Goal: Task Accomplishment & Management: Manage account settings

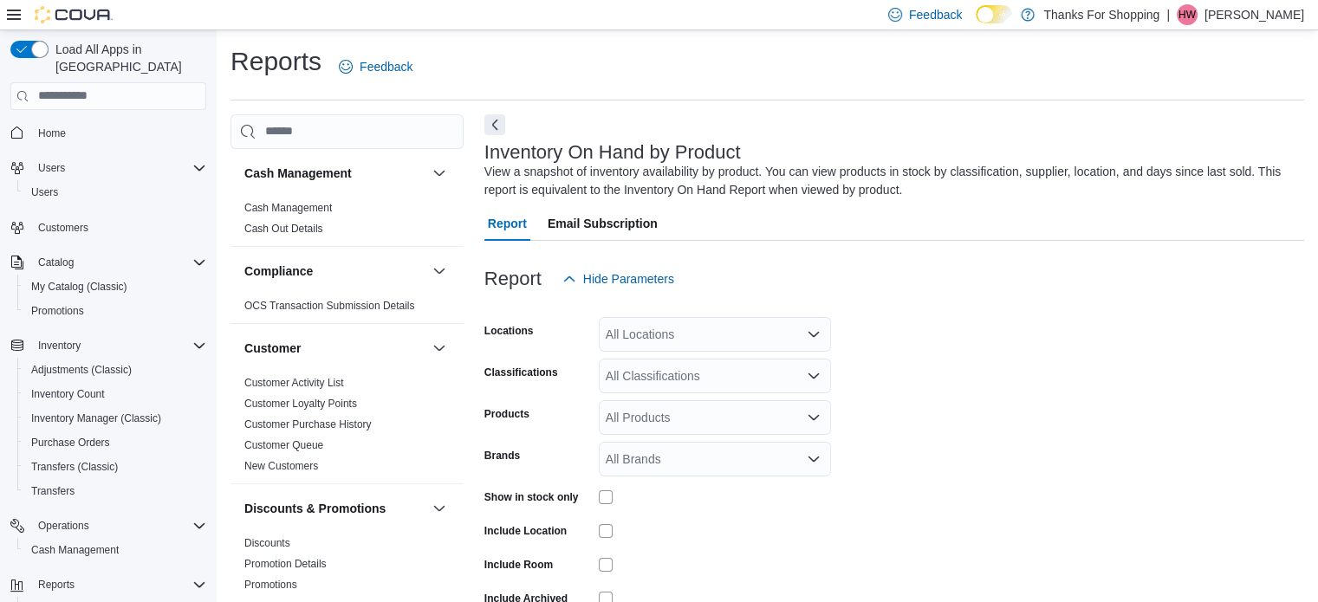
scroll to position [58, 0]
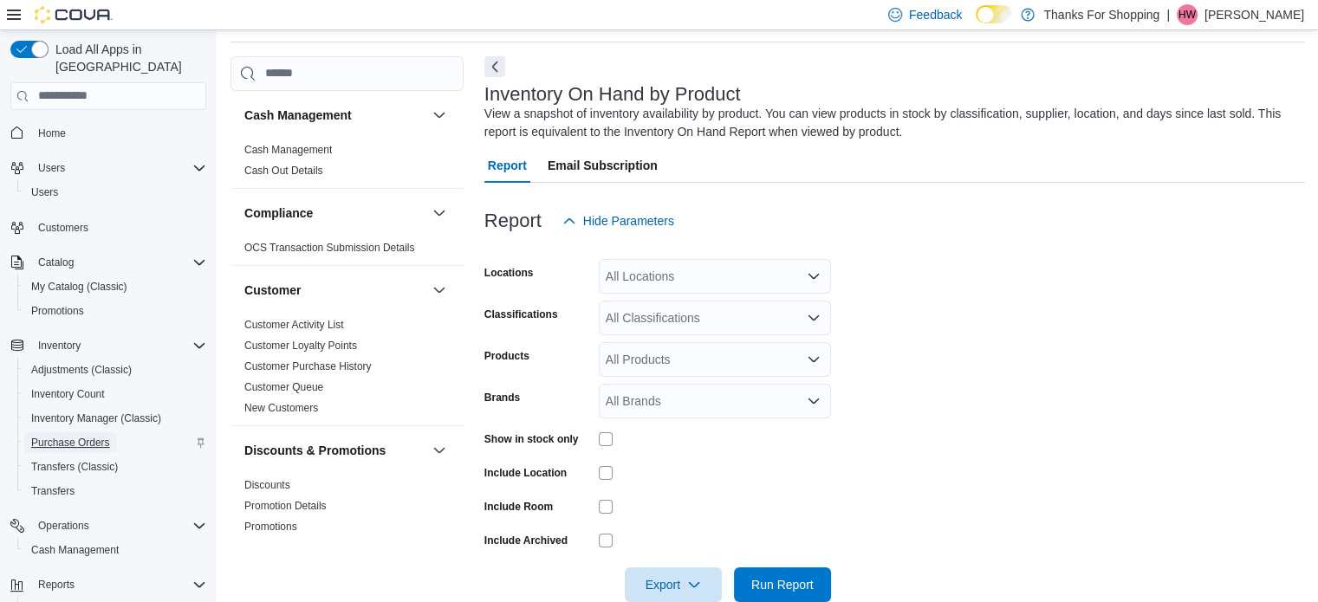
click at [75, 436] on span "Purchase Orders" at bounding box center [70, 443] width 79 height 14
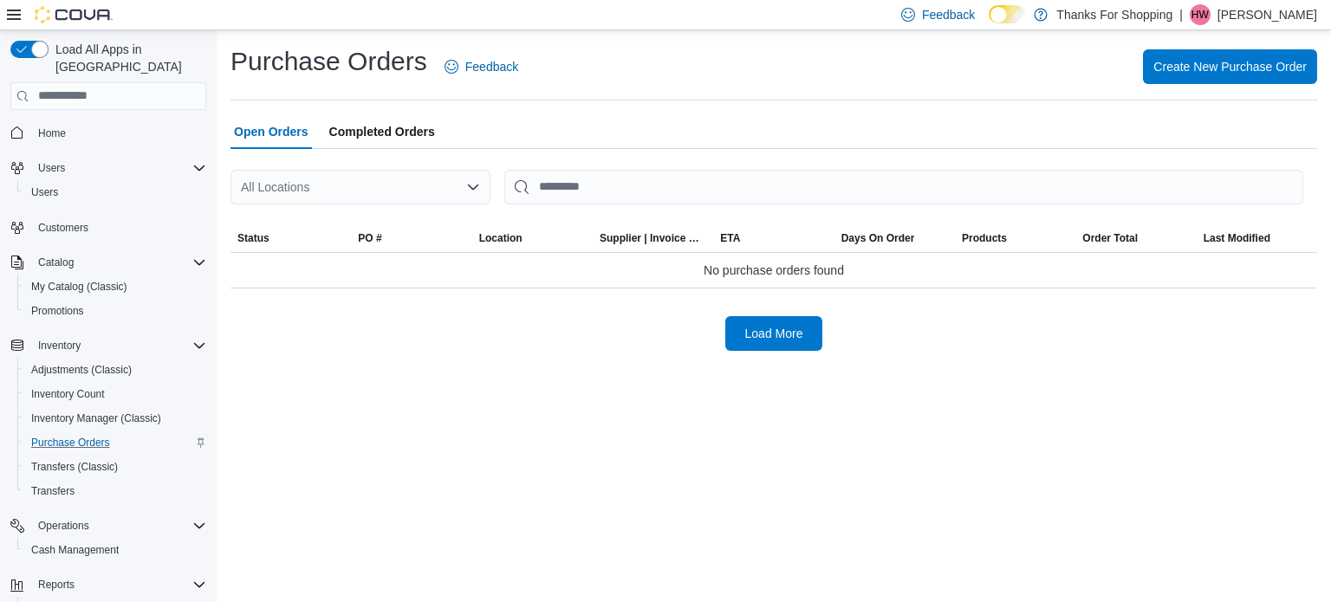
click at [296, 186] on div "All Locations" at bounding box center [361, 187] width 260 height 35
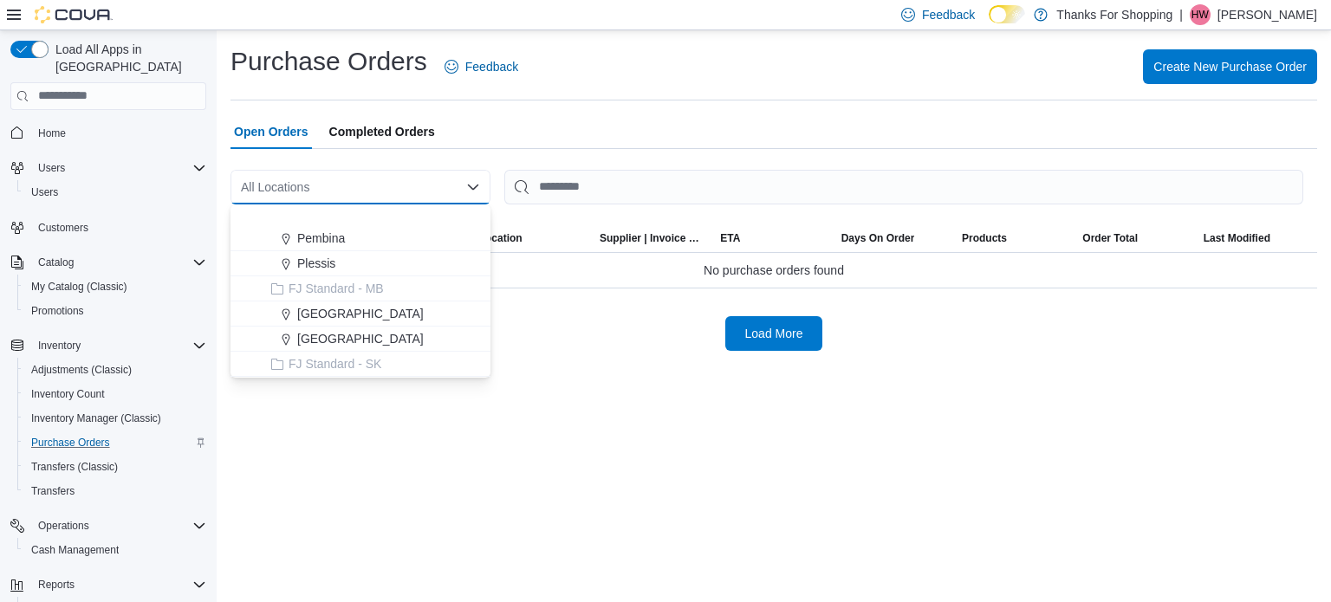
scroll to position [173, 0]
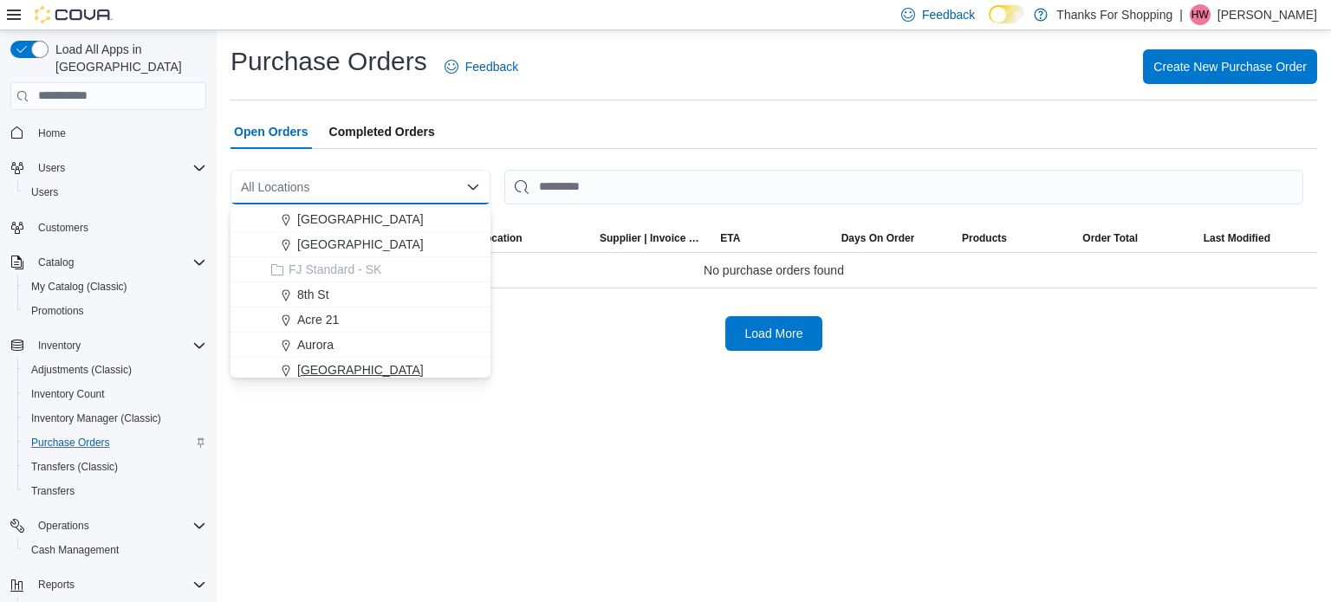
click at [337, 364] on span "Harbour Landing" at bounding box center [360, 369] width 127 height 17
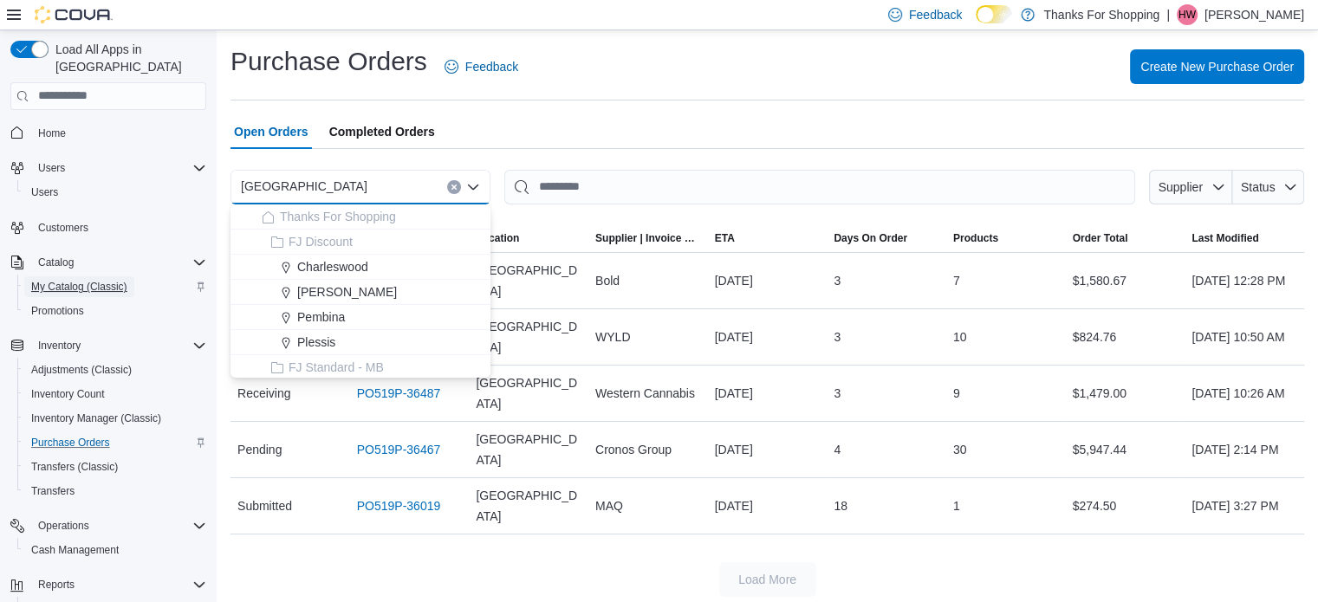
click at [131, 277] on link "My Catalog (Classic)" at bounding box center [79, 287] width 110 height 21
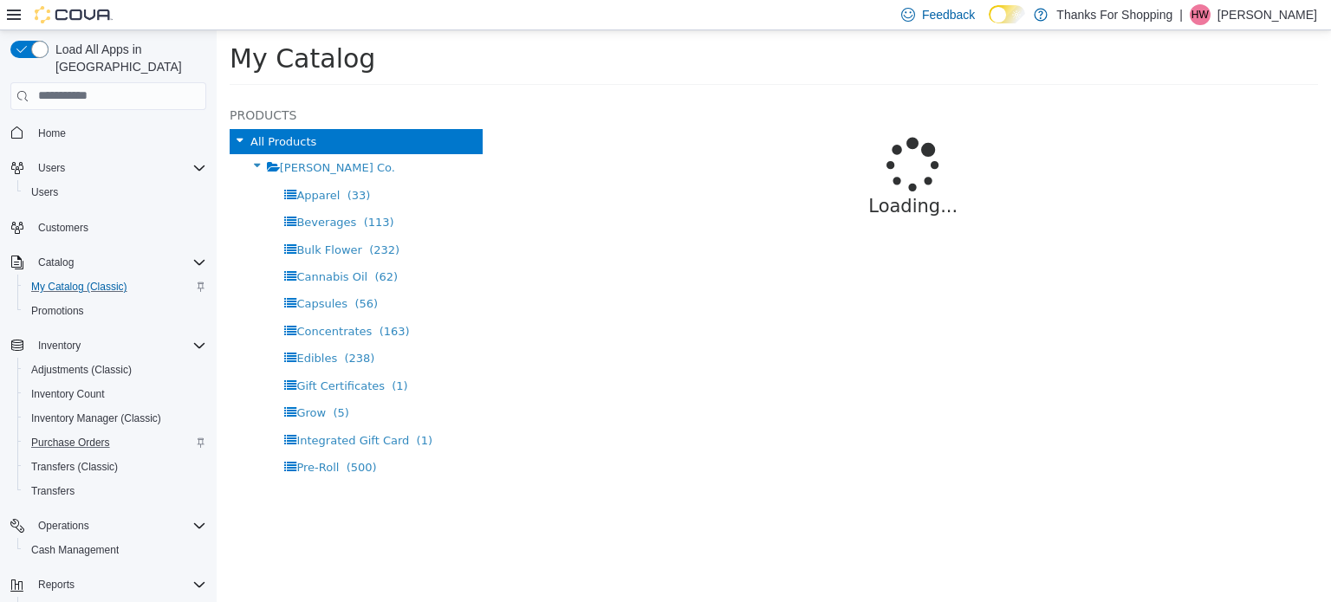
select select "**********"
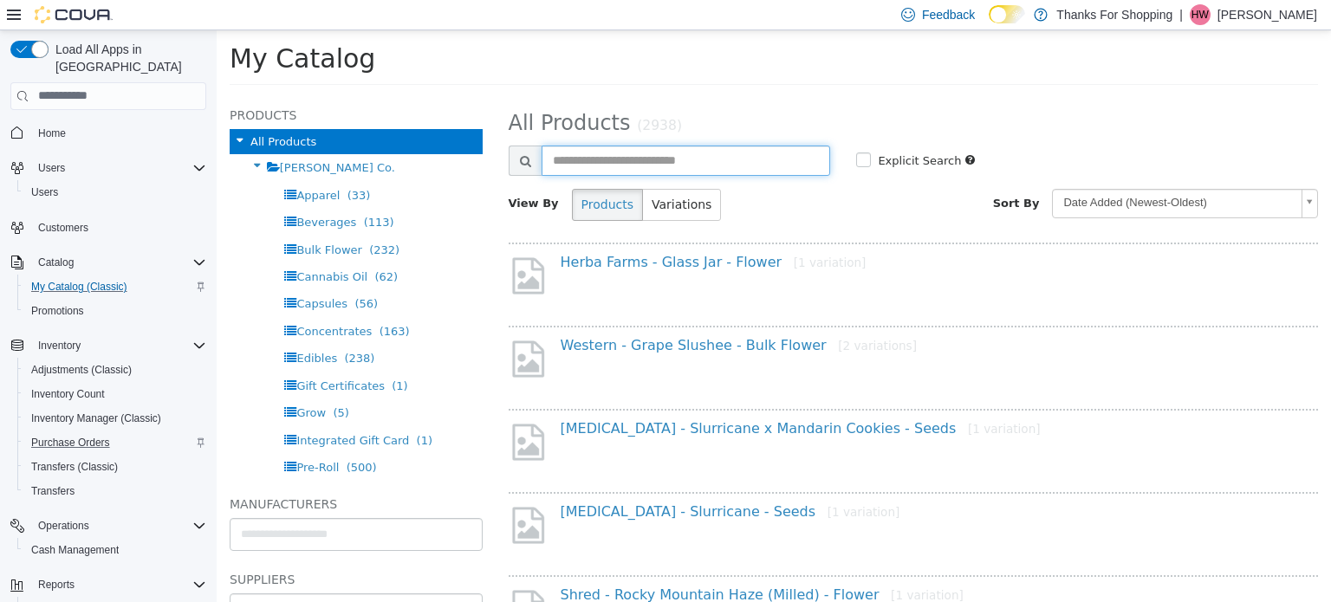
click at [634, 172] on input "text" at bounding box center [687, 160] width 290 height 30
type input "**********"
select select "**********"
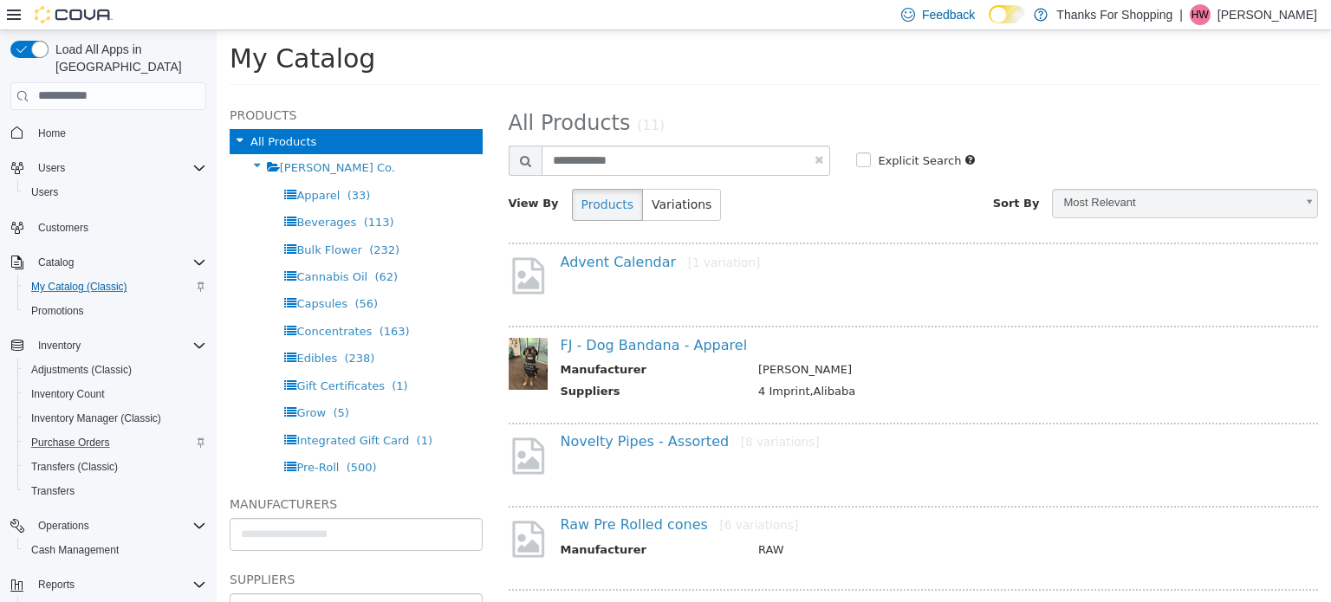
click at [815, 159] on link at bounding box center [819, 158] width 9 height 11
click at [788, 159] on input "text" at bounding box center [687, 160] width 290 height 30
select select "**********"
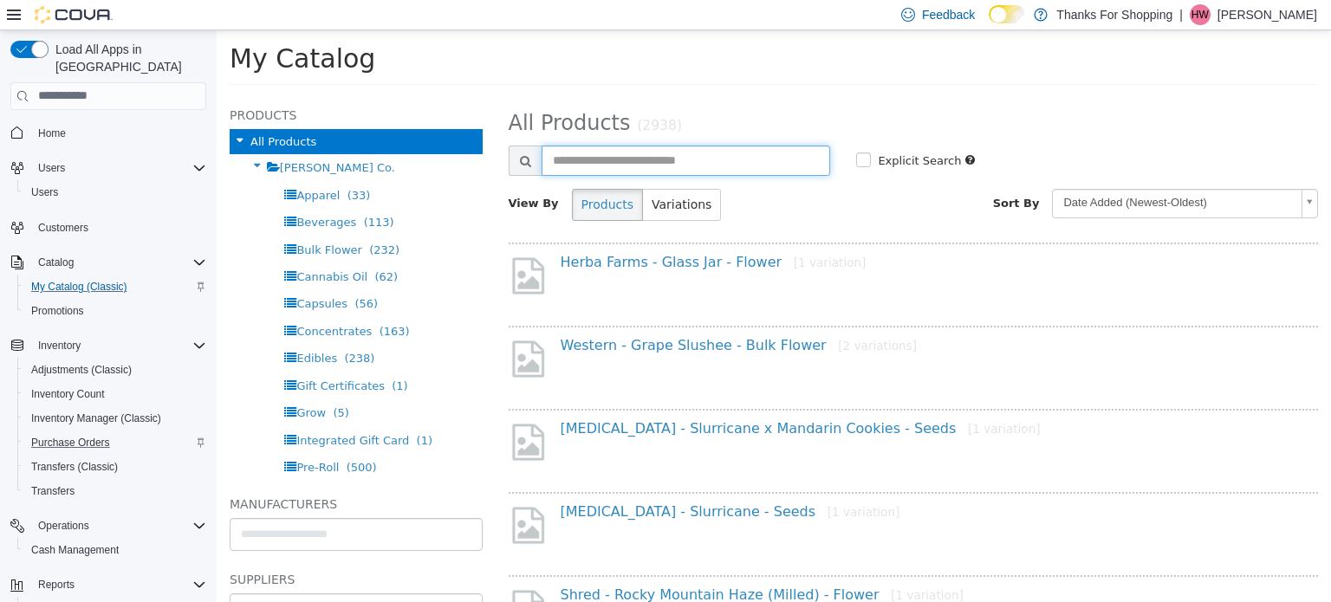
click at [634, 166] on input "text" at bounding box center [687, 160] width 290 height 30
type input "**********"
select select "**********"
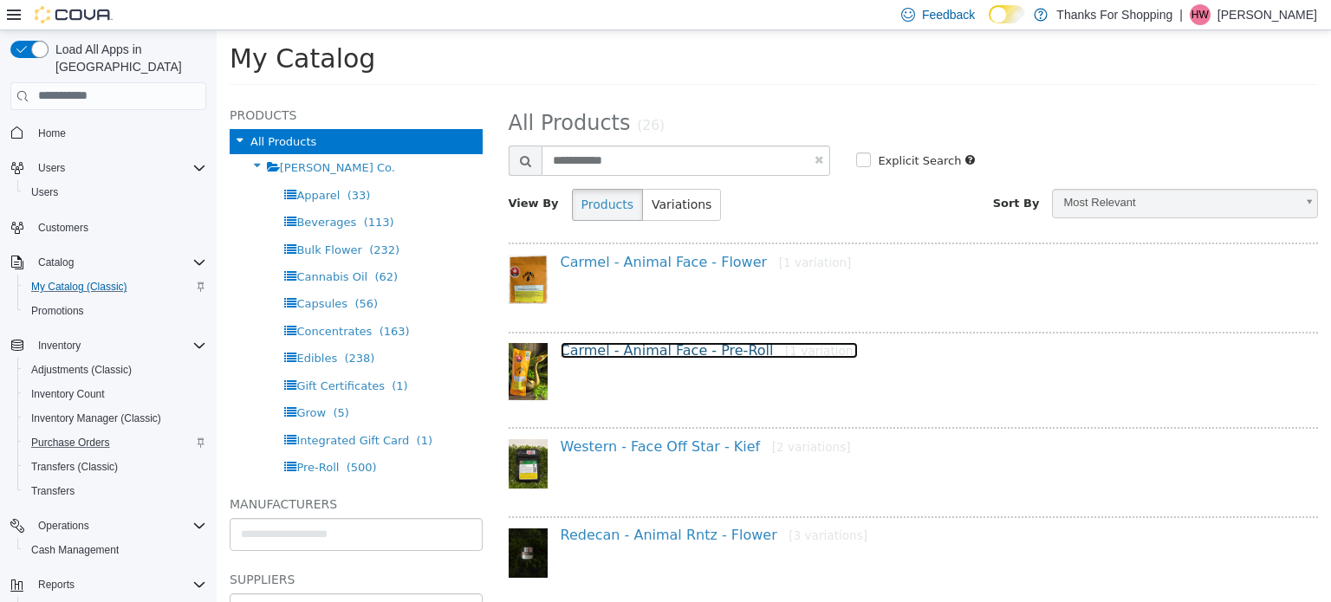
click at [666, 343] on link "Carmel - Animal Face - Pre-Roll [1 variation]" at bounding box center [709, 350] width 297 height 16
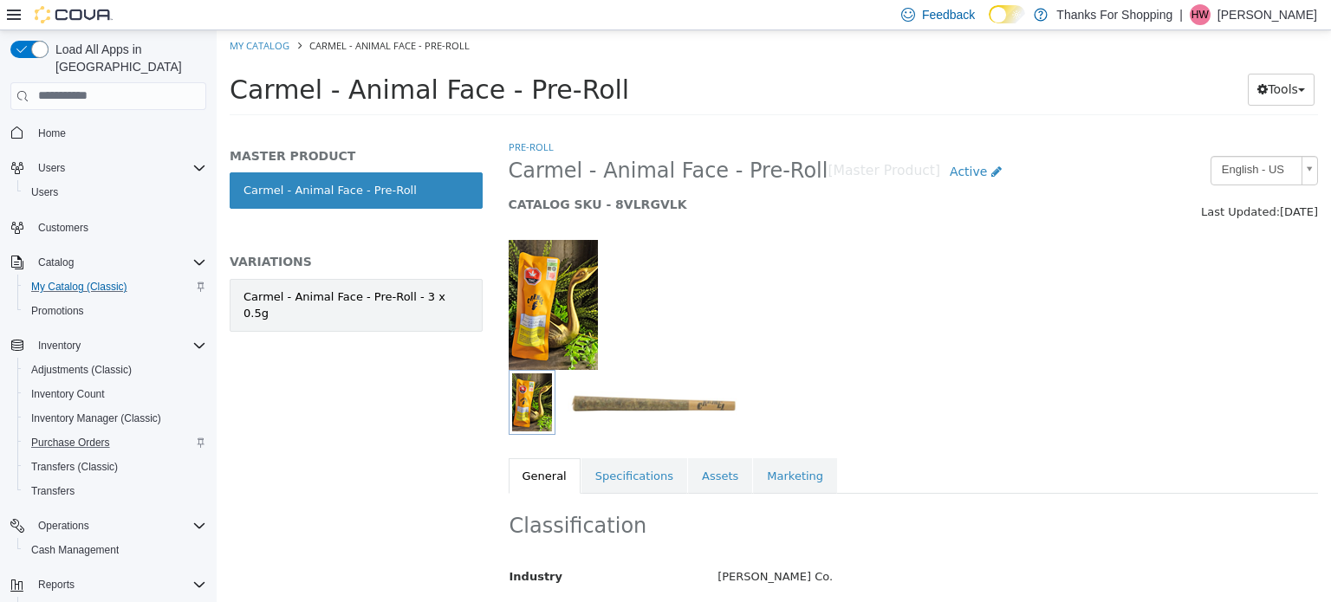
click at [361, 283] on link "Carmel - Animal Face - Pre-Roll - 3 x 0.5g" at bounding box center [356, 304] width 253 height 53
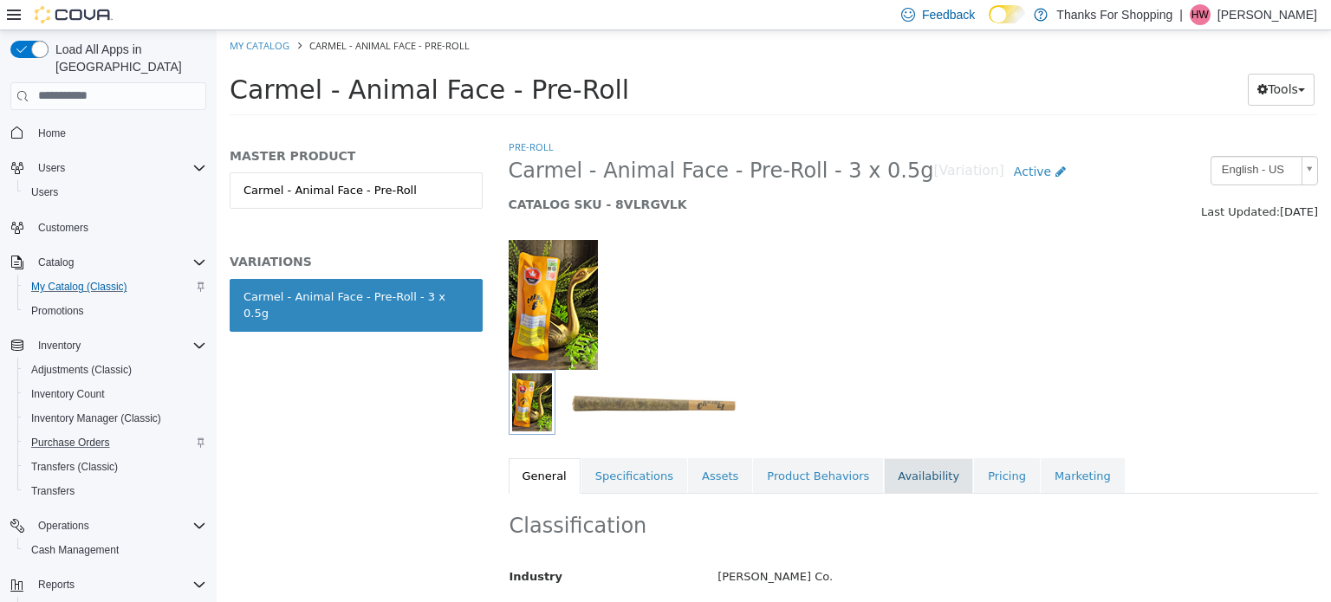
click at [918, 476] on link "Availability" at bounding box center [928, 476] width 89 height 36
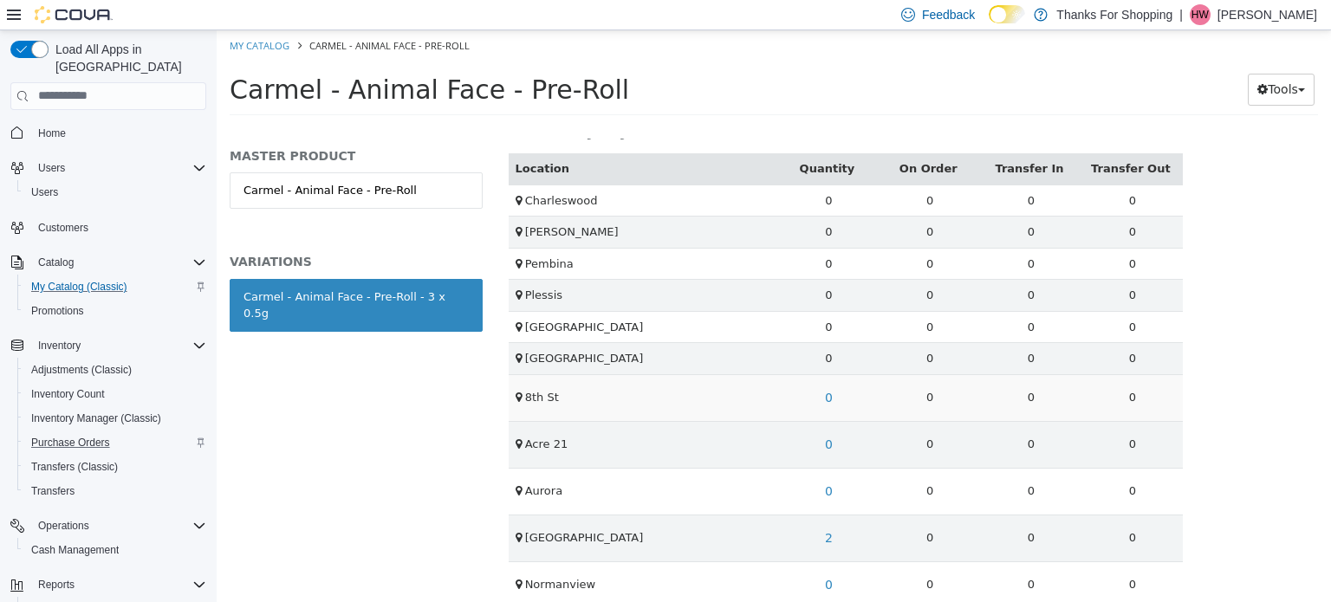
scroll to position [748, 0]
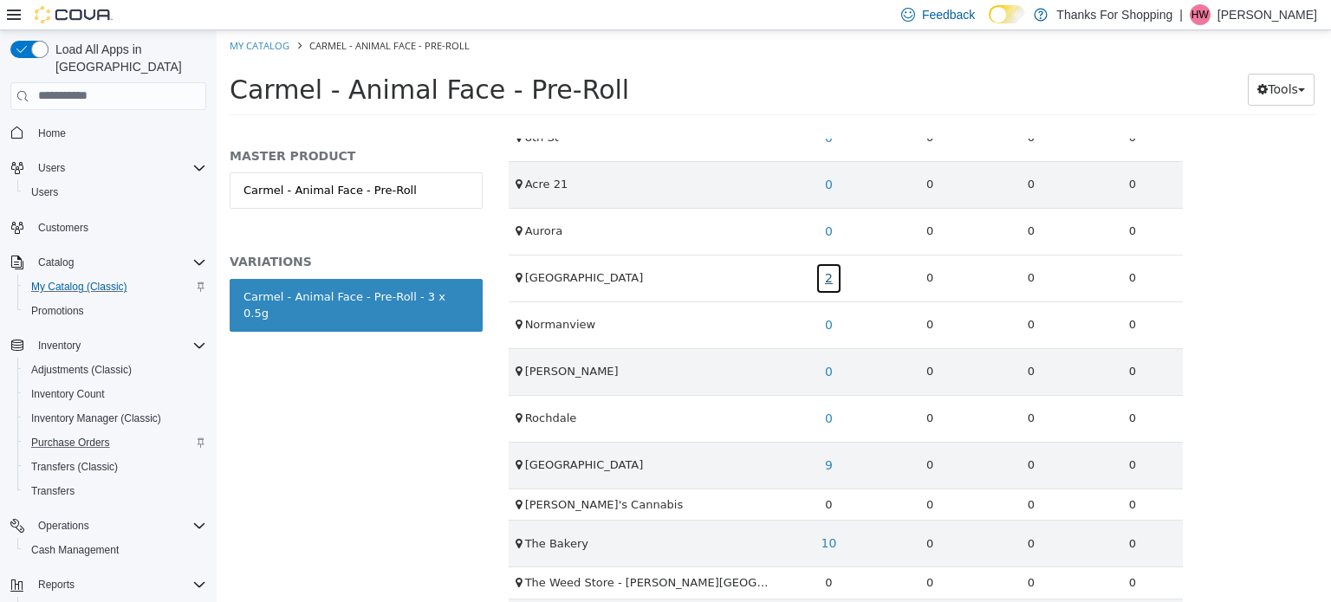
click at [818, 271] on link "2" at bounding box center [829, 278] width 27 height 32
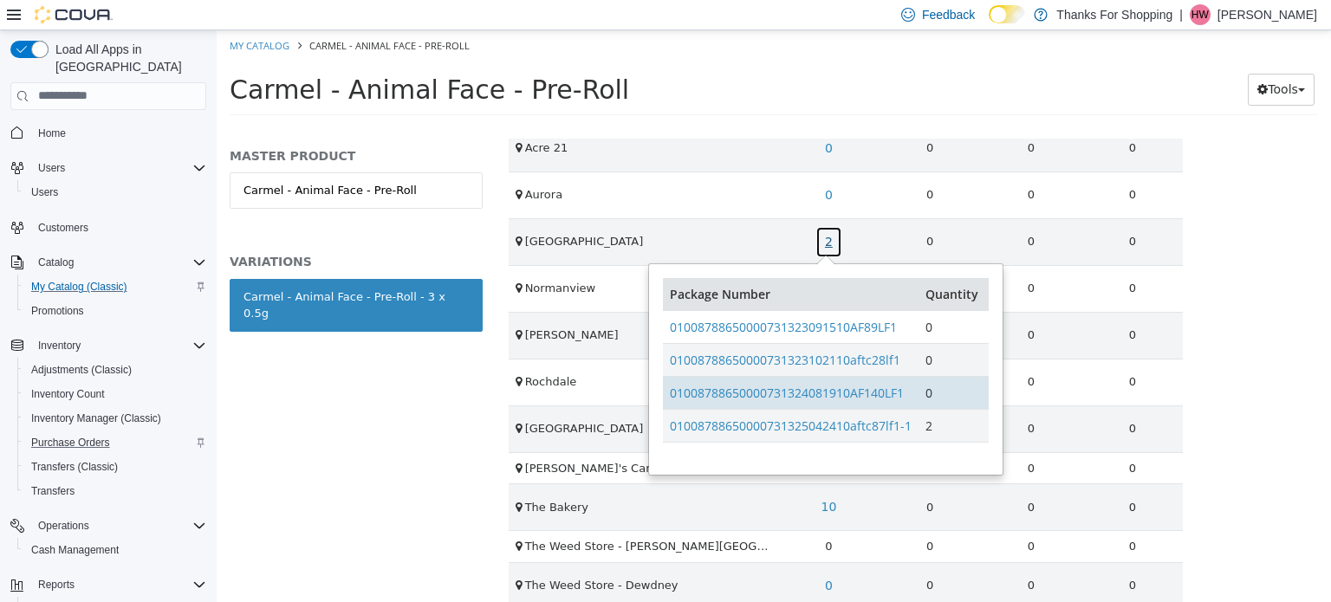
scroll to position [802, 0]
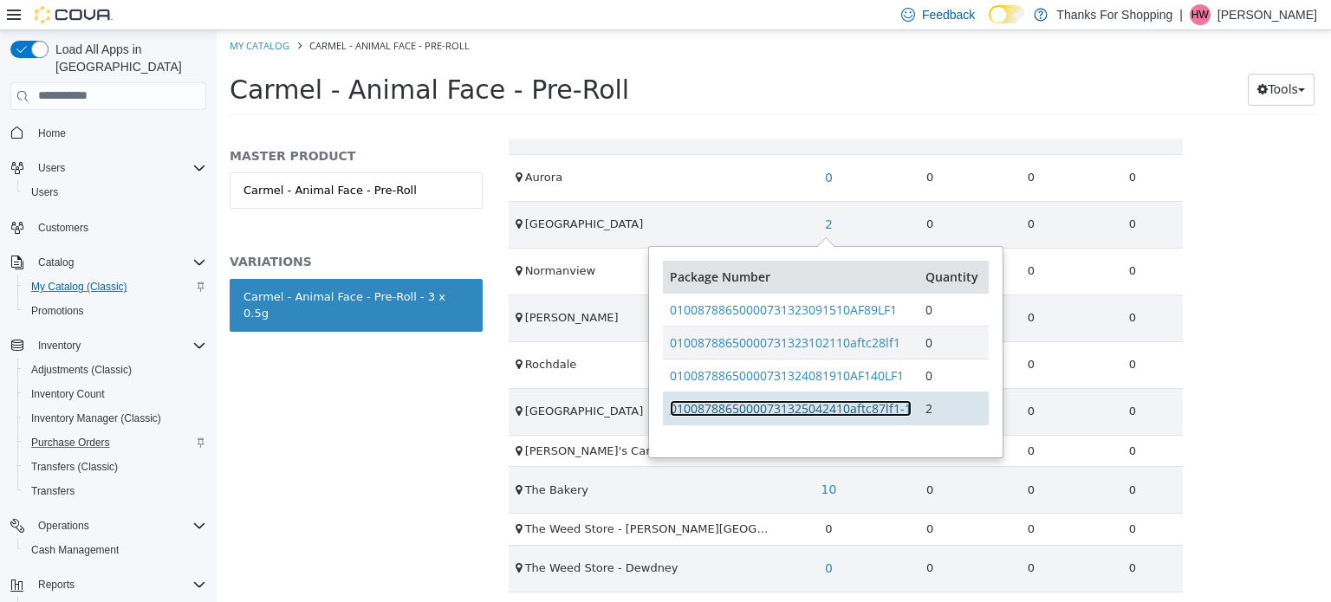
click at [877, 403] on link "01008788650000731325042410aftc87lf1-1" at bounding box center [791, 408] width 242 height 16
click at [399, 412] on div "MASTER PRODUCT Carmel - Animal Face - Pre-Roll VARIATIONS Carmel - Animal Face …" at bounding box center [356, 370] width 279 height 464
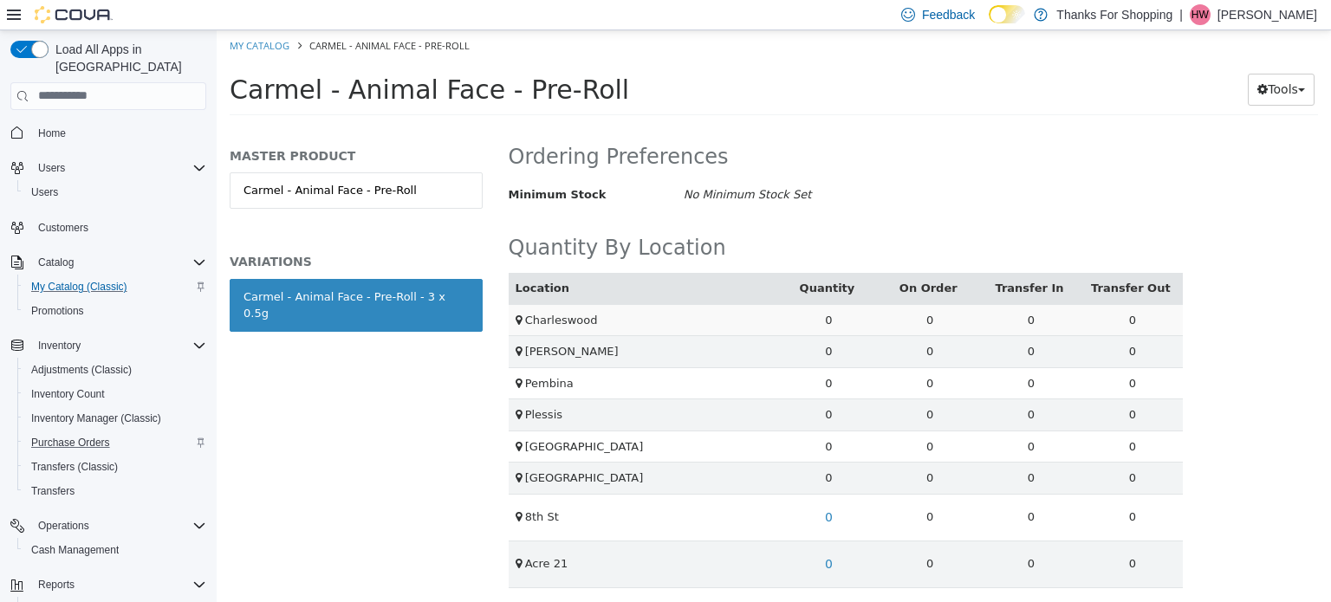
scroll to position [0, 0]
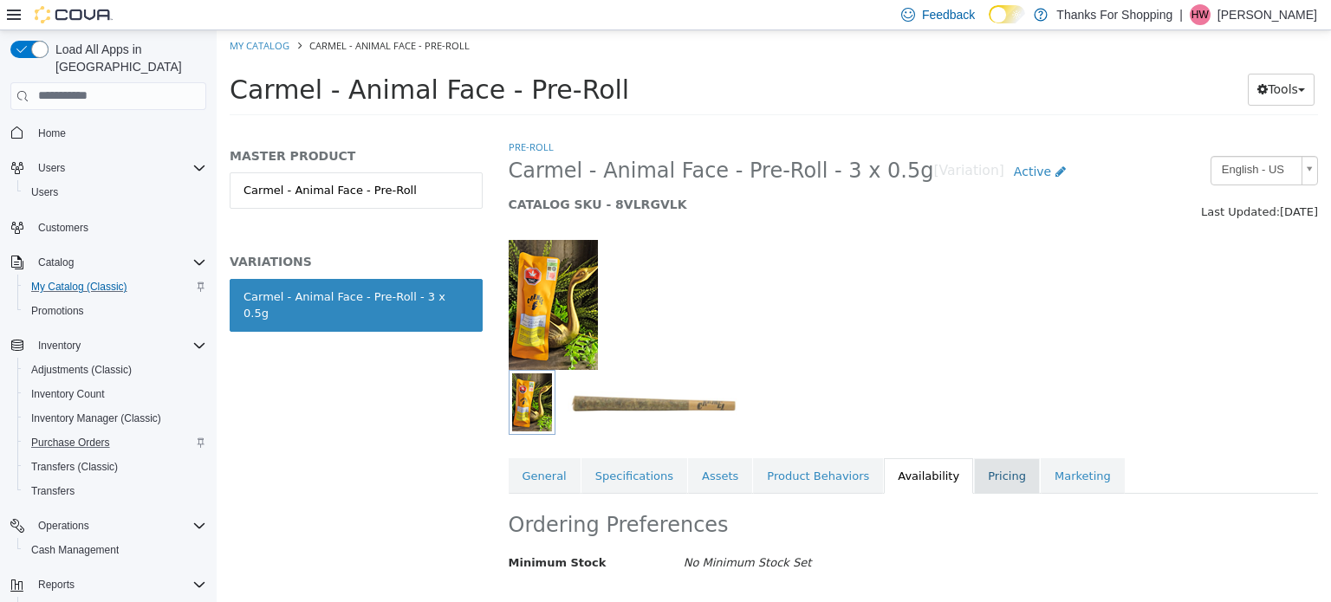
click at [974, 477] on link "Pricing" at bounding box center [1007, 476] width 66 height 36
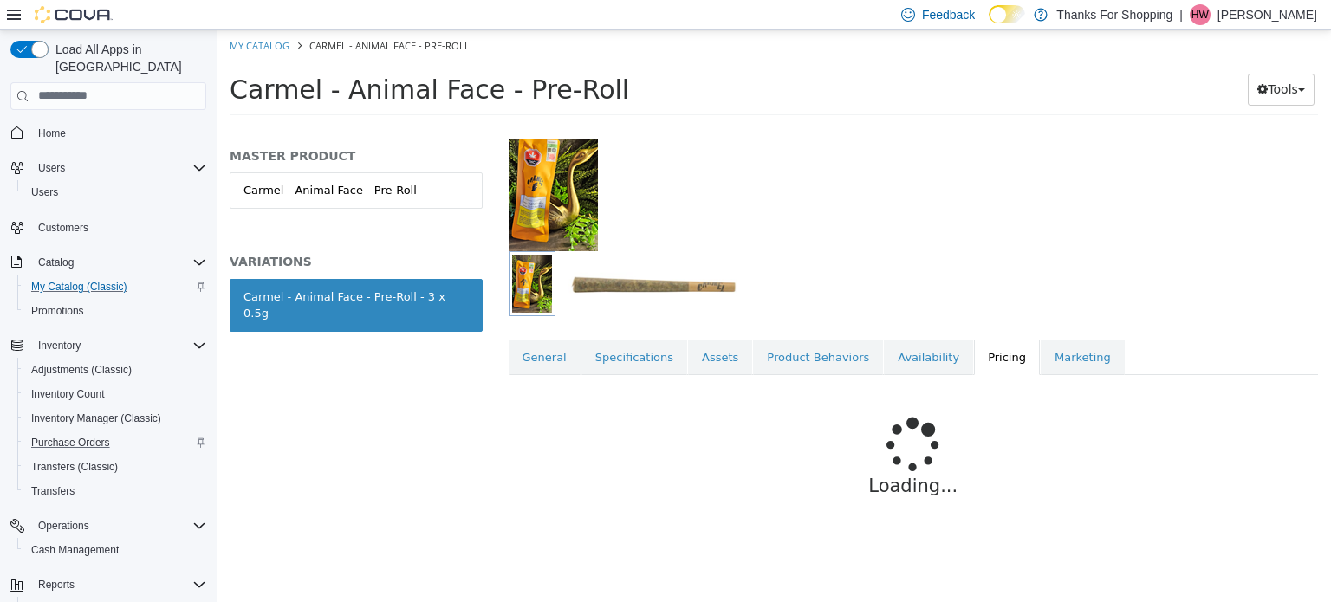
scroll to position [171, 0]
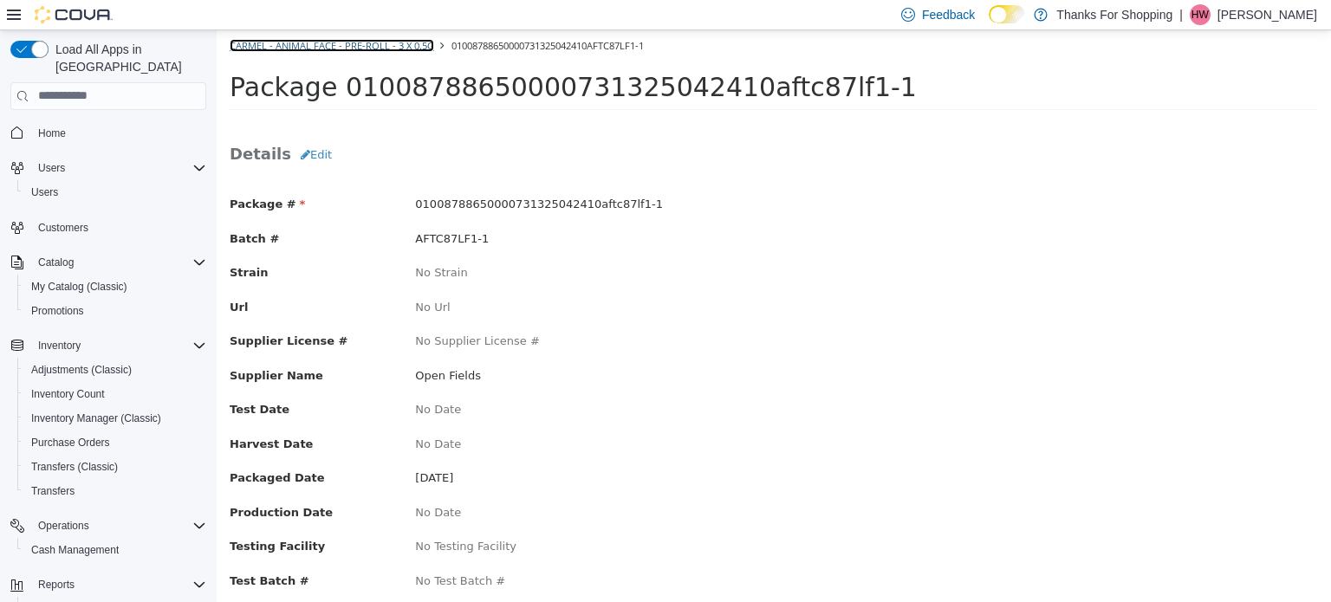
click at [247, 39] on link "Carmel - Animal Face - Pre-Roll - 3 x 0.5g" at bounding box center [332, 44] width 205 height 13
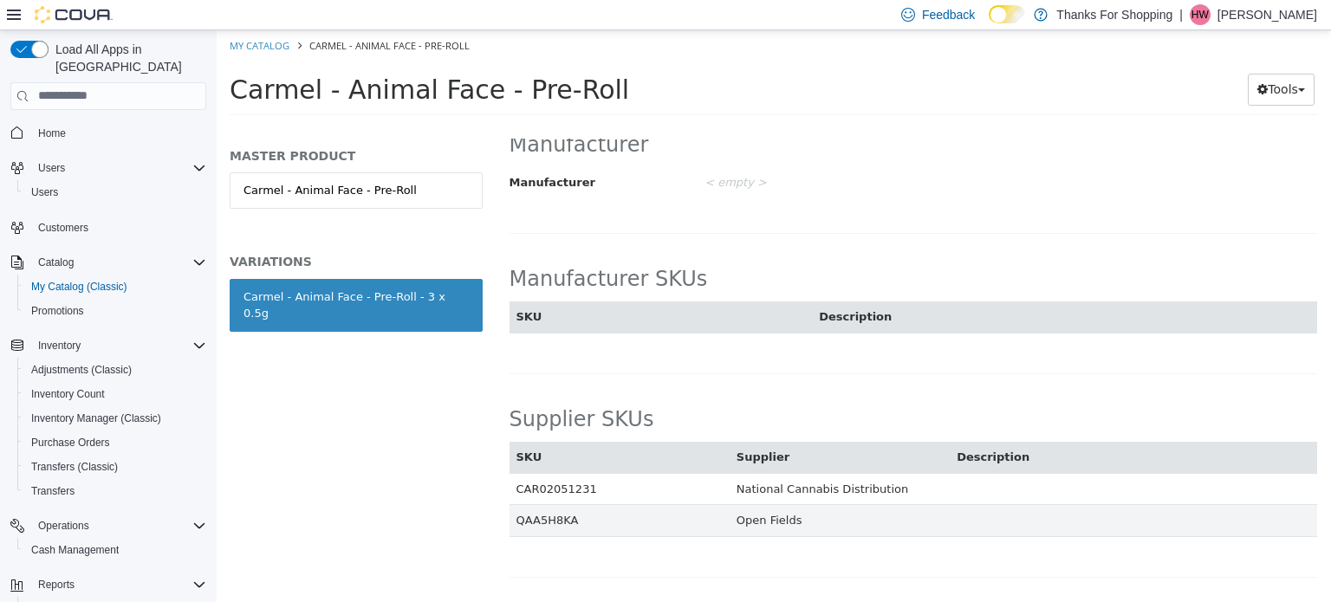
scroll to position [1127, 0]
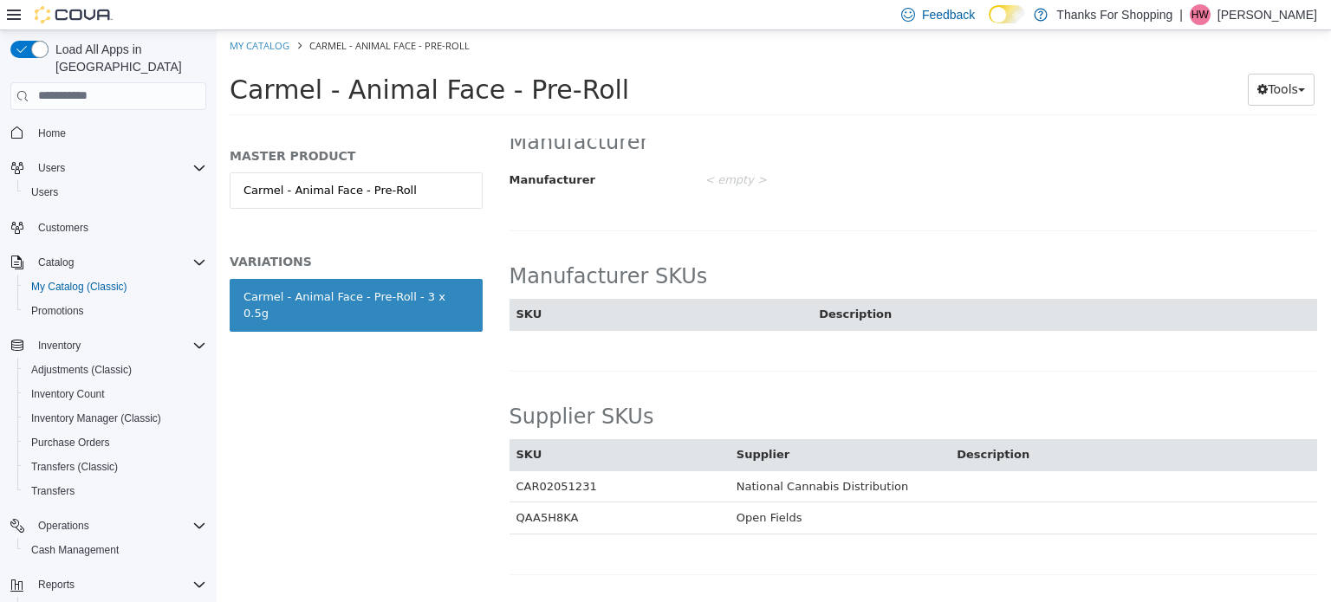
drag, startPoint x: 571, startPoint y: 499, endPoint x: 511, endPoint y: 498, distance: 59.8
click at [511, 502] on td "QAA5H8KA" at bounding box center [620, 518] width 220 height 32
copy td "QAA5H8KA"
